Goal: Task Accomplishment & Management: Manage account settings

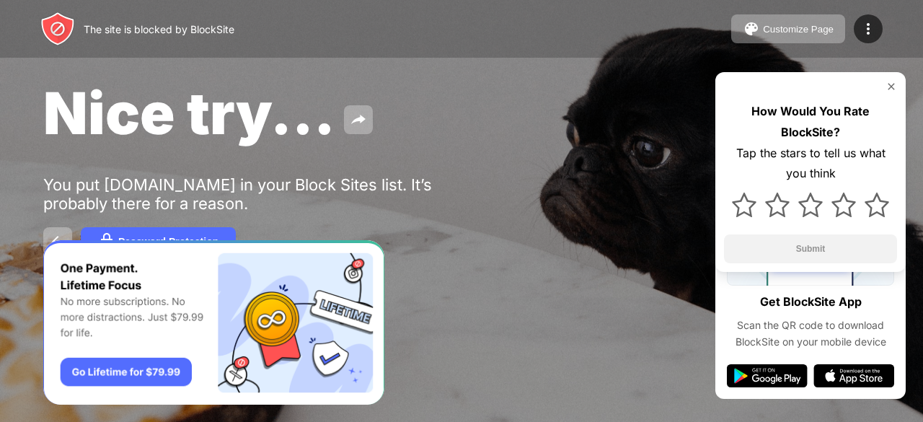
click at [884, 83] on div at bounding box center [810, 87] width 173 height 12
click at [885, 84] on div at bounding box center [810, 87] width 173 height 12
click at [894, 89] on img at bounding box center [891, 87] width 12 height 12
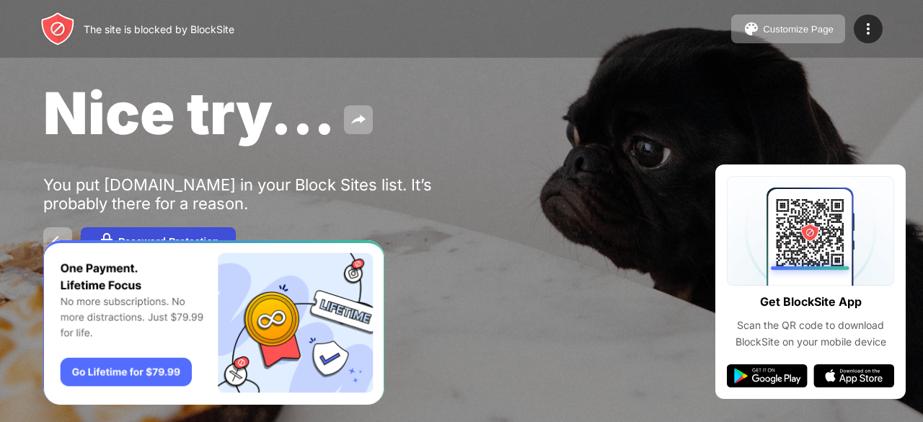
click at [137, 232] on button "Password Protection" at bounding box center [158, 241] width 155 height 29
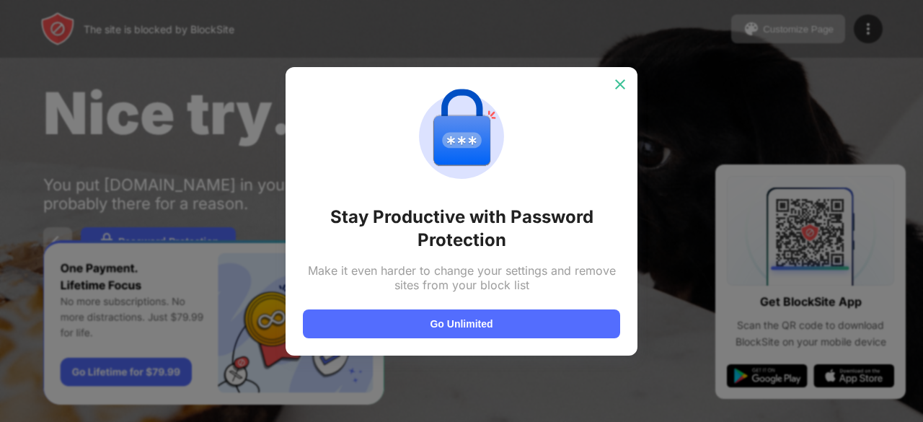
click at [616, 84] on img at bounding box center [620, 84] width 14 height 14
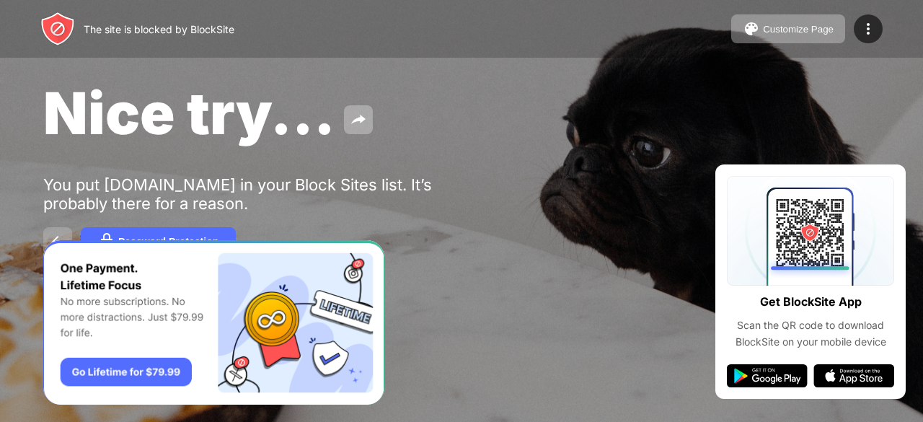
click at [47, 234] on button at bounding box center [57, 241] width 29 height 29
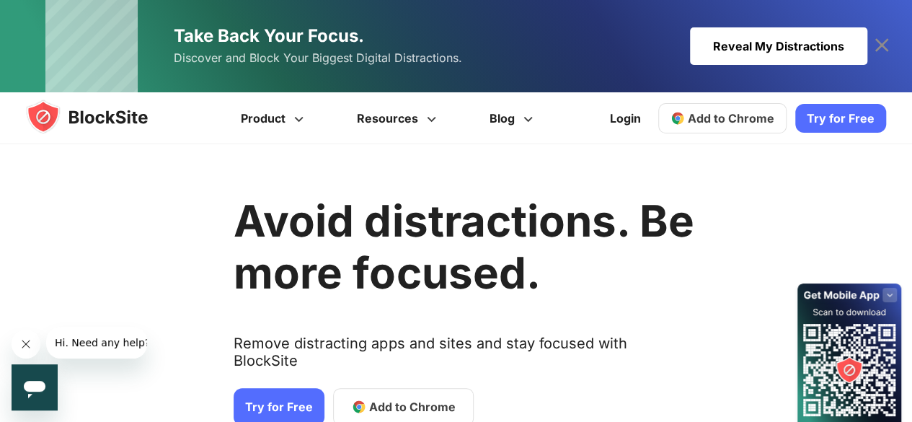
click at [299, 391] on link "Try for Free" at bounding box center [279, 406] width 91 height 37
click at [620, 119] on link "Login" at bounding box center [625, 118] width 48 height 35
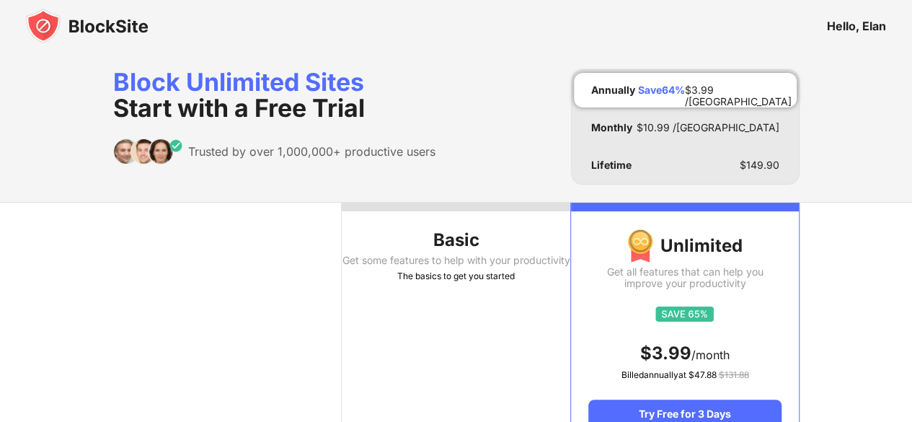
click at [838, 24] on div "Hello, Elan" at bounding box center [856, 26] width 59 height 14
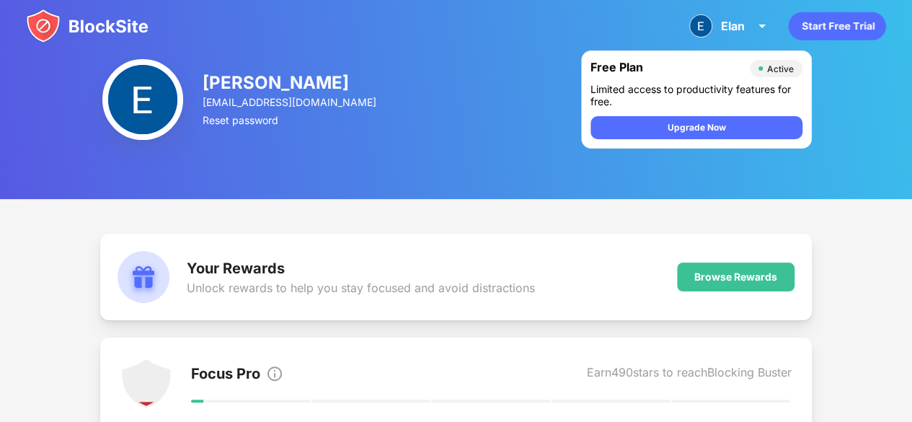
click at [35, 18] on img at bounding box center [87, 26] width 123 height 35
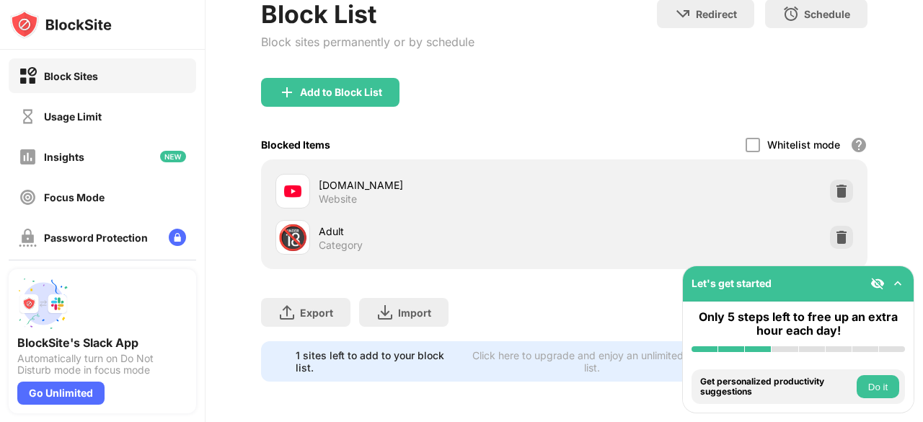
scroll to position [101, 11]
click at [834, 185] on img at bounding box center [841, 191] width 14 height 14
